Goal: Navigation & Orientation: Find specific page/section

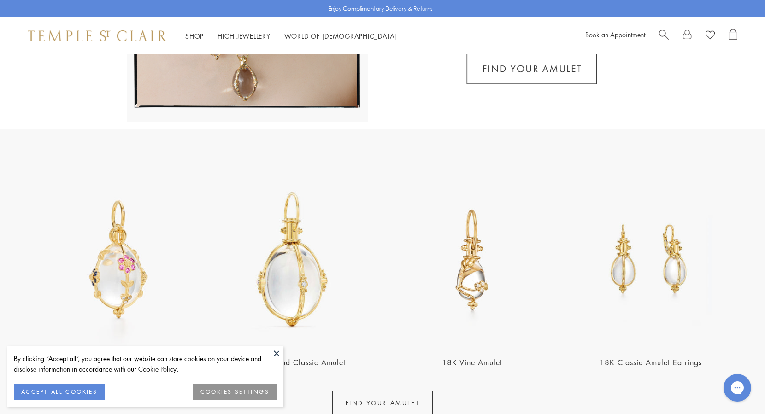
scroll to position [248, 0]
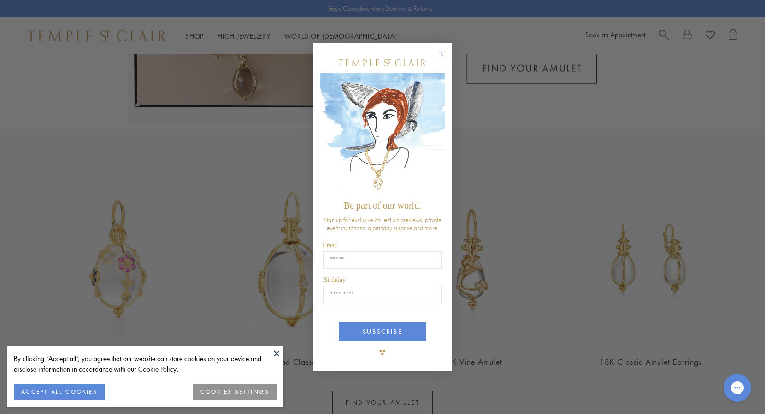
click at [443, 53] on circle "Close dialog" at bounding box center [440, 53] width 11 height 11
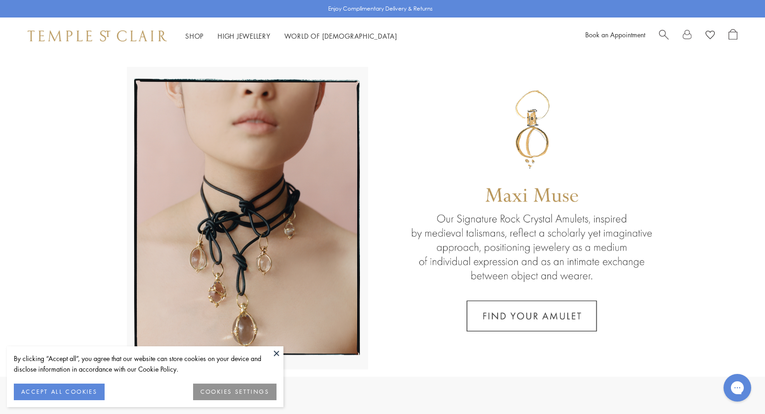
scroll to position [0, 0]
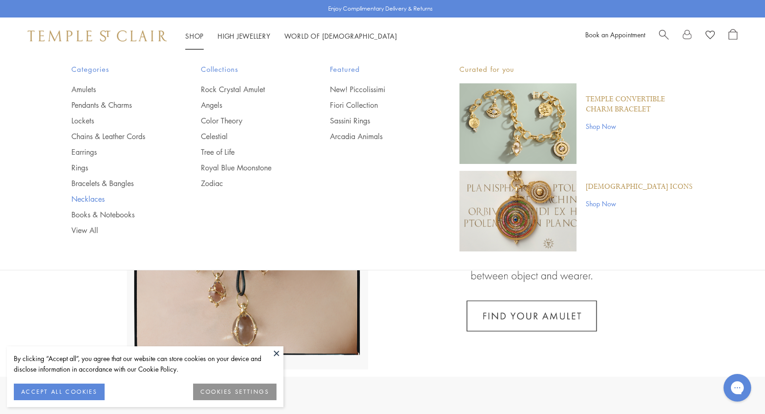
click at [91, 200] on link "Necklaces" at bounding box center [117, 199] width 93 height 10
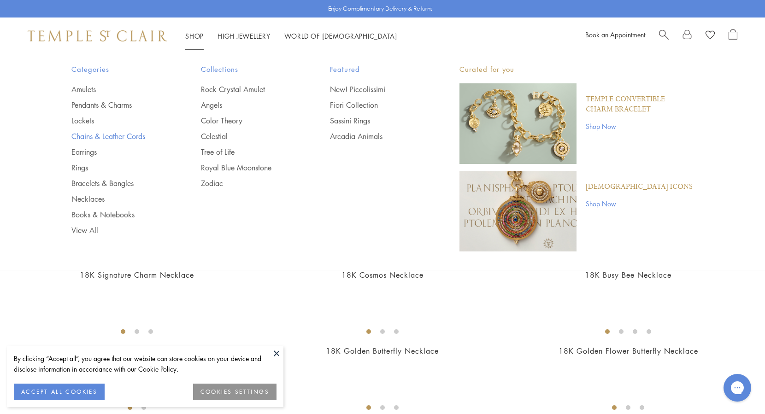
click at [79, 135] on link "Chains & Leather Cords" at bounding box center [117, 136] width 93 height 10
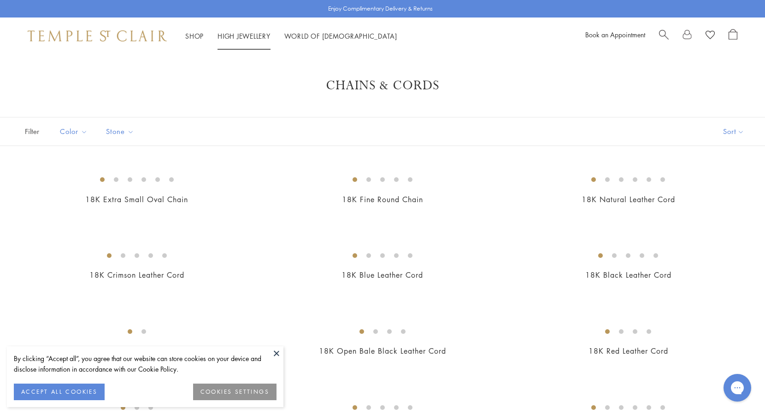
click at [253, 38] on link "High Jewellery High Jewellery" at bounding box center [243, 35] width 53 height 9
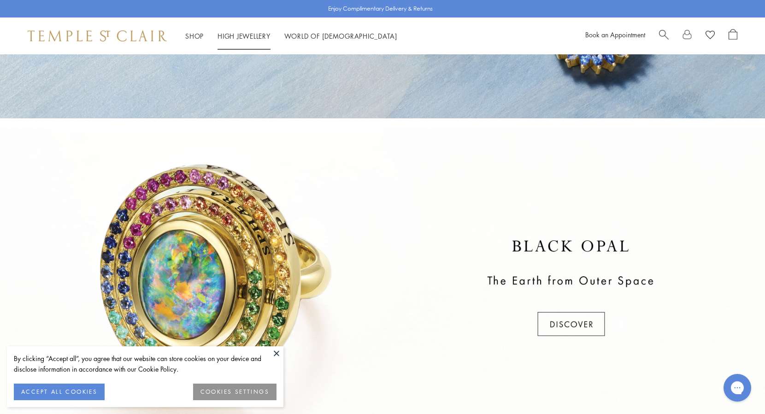
scroll to position [243, 0]
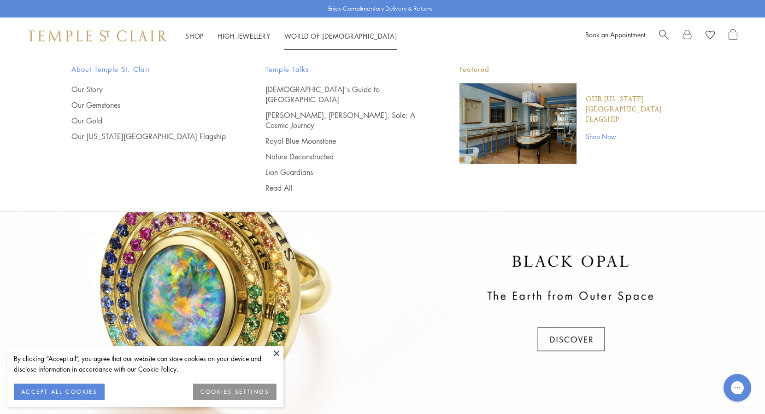
click at [331, 34] on link "World of [GEOGRAPHIC_DATA][DEMOGRAPHIC_DATA]" at bounding box center [340, 35] width 113 height 9
